Goal: Download file/media

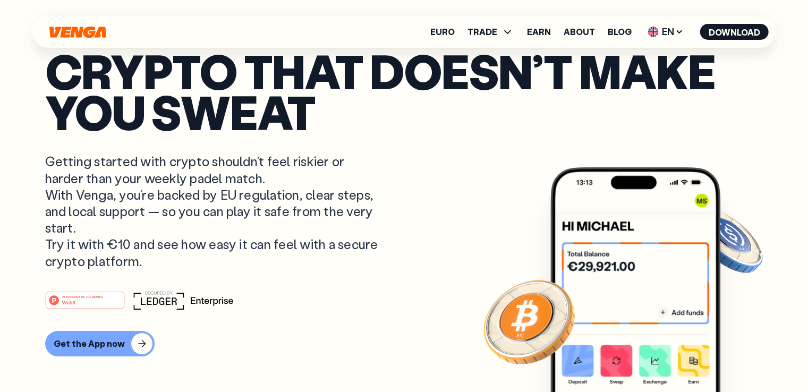
click at [146, 342] on div "button" at bounding box center [141, 343] width 21 height 21
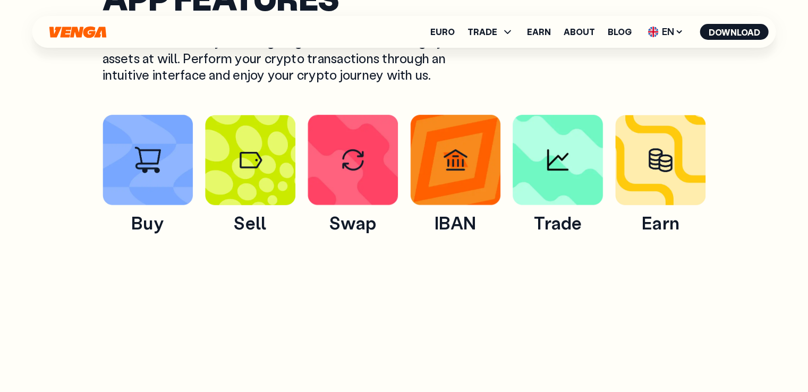
scroll to position [638, 0]
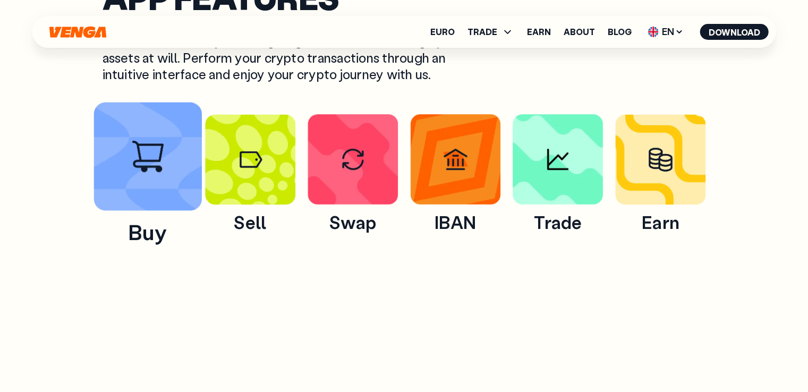
click at [185, 204] on img at bounding box center [148, 156] width 108 height 108
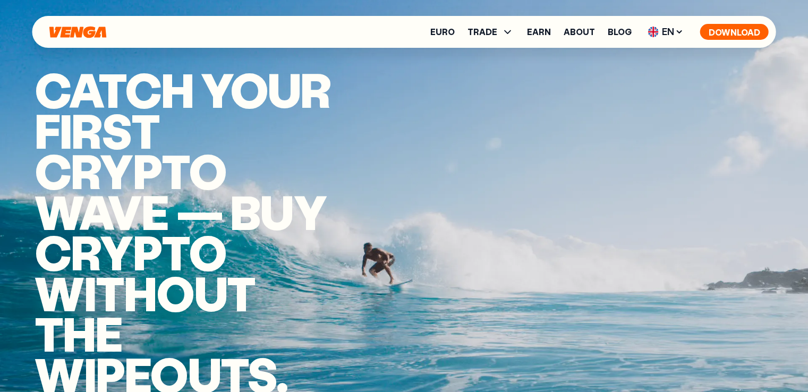
click at [743, 37] on button "Download" at bounding box center [734, 32] width 69 height 16
